Goal: Transaction & Acquisition: Purchase product/service

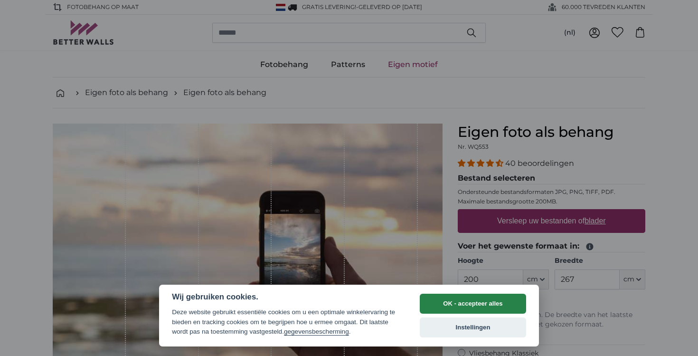
click at [473, 303] on button "OK - accepteer alles" at bounding box center [473, 304] width 106 height 20
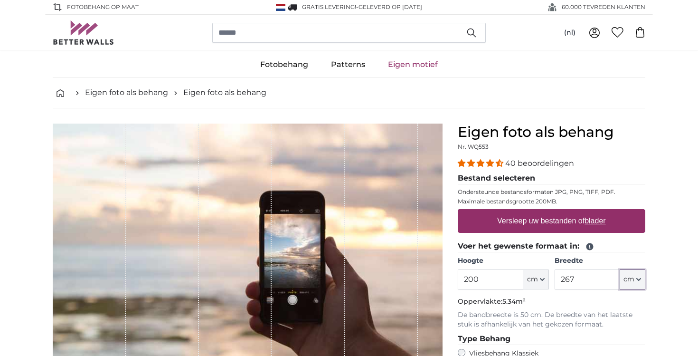
click at [634, 279] on span "cm" at bounding box center [629, 280] width 11 height 10
click at [580, 286] on input "267" at bounding box center [587, 279] width 65 height 20
click at [569, 284] on input "267" at bounding box center [587, 279] width 65 height 20
type input "250"
click at [564, 306] on p "Oppervlakte: 5.00m²" at bounding box center [552, 302] width 188 height 10
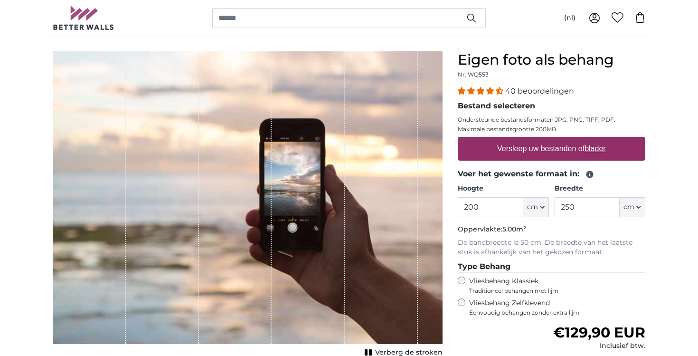
scroll to position [72, 0]
click at [569, 150] on label "Versleep uw bestanden of blader" at bounding box center [552, 148] width 116 height 19
click at [569, 140] on input "Versleep uw bestanden of blader" at bounding box center [552, 138] width 188 height 3
type input "**********"
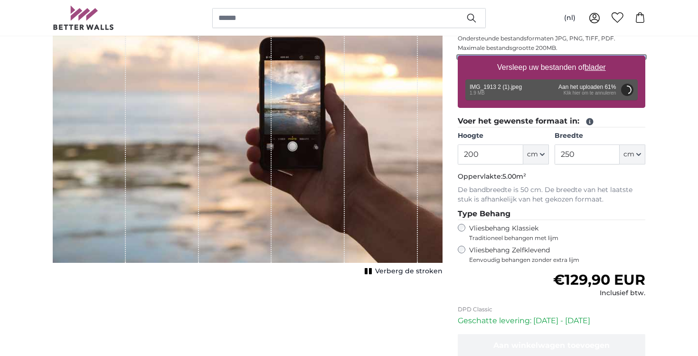
scroll to position [154, 0]
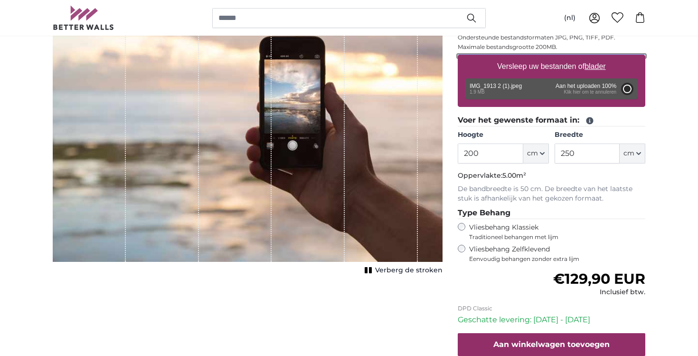
type input "175"
type input "232.8"
